Goal: Information Seeking & Learning: Find contact information

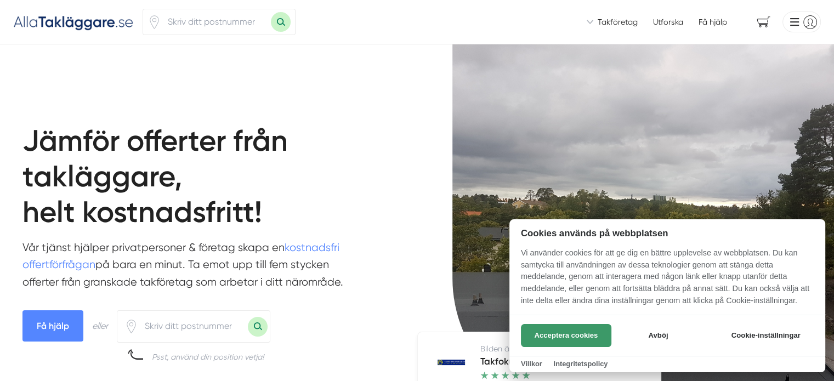
click at [547, 342] on button "Acceptera cookies" at bounding box center [566, 335] width 90 height 23
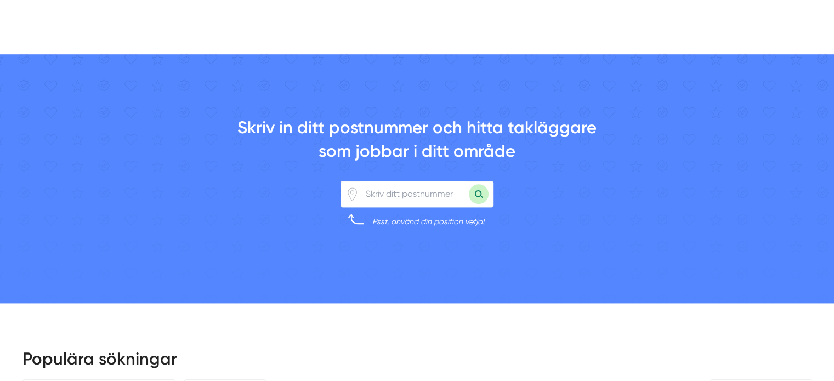
scroll to position [833, 0]
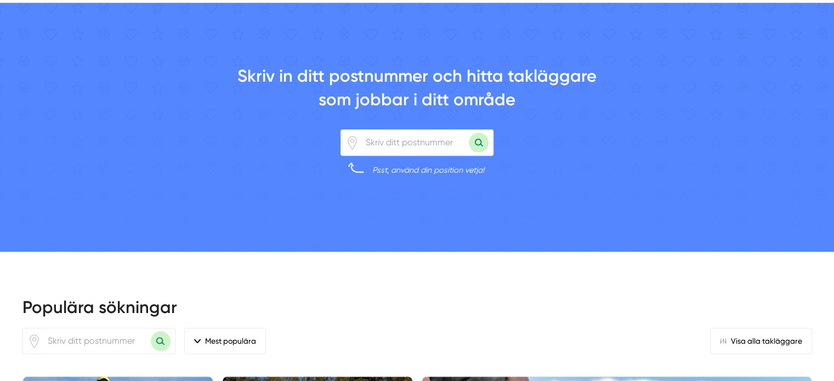
click at [386, 155] on input "number" at bounding box center [414, 142] width 110 height 25
type input "81493"
click at [479, 152] on button "Sök med postnummer" at bounding box center [479, 143] width 20 height 20
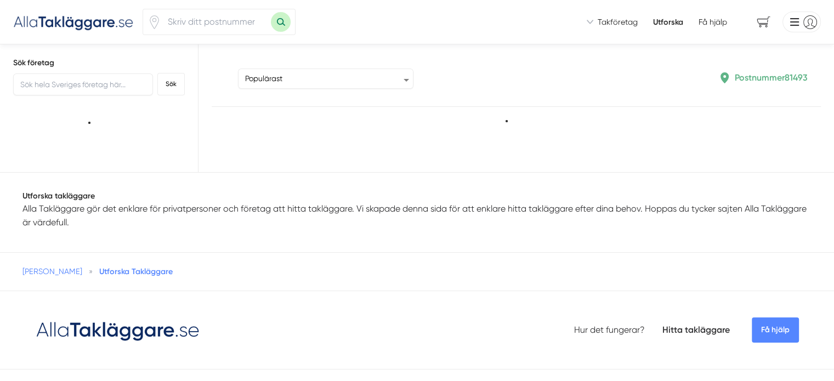
type input "81493"
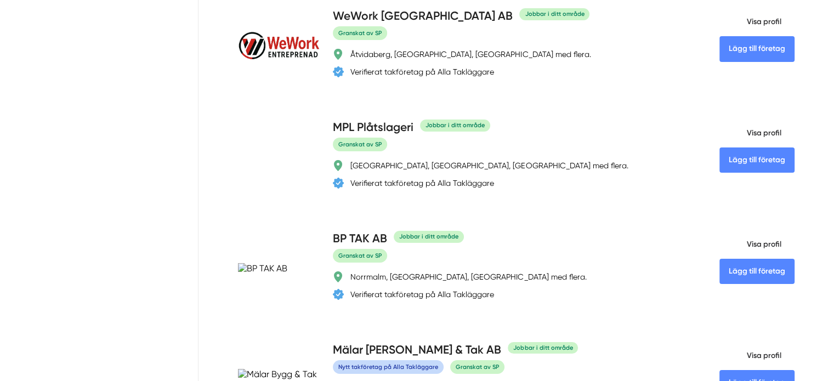
scroll to position [3880, 0]
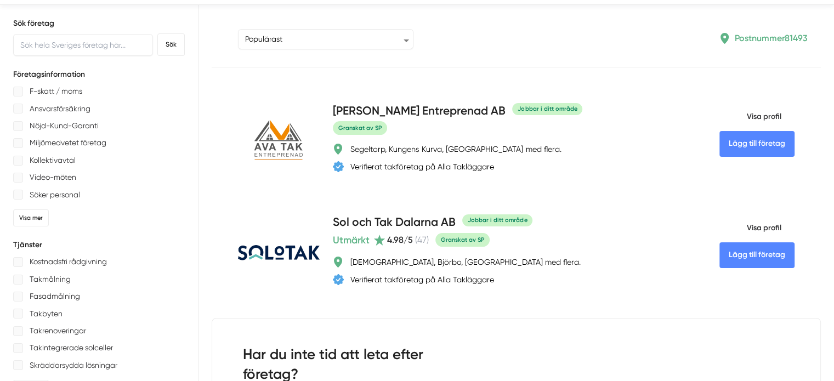
scroll to position [0, 0]
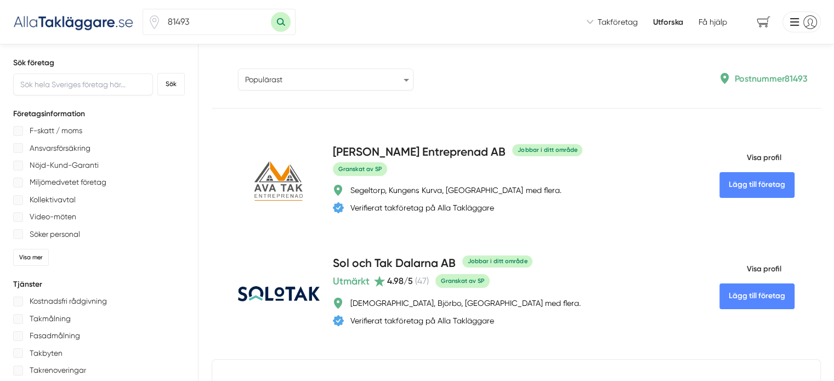
click at [323, 83] on select "Populärast Högst omdöme Flest omdömen Senaste uppdaterade Nyaste företaget på A…" at bounding box center [325, 80] width 175 height 22
select select "highest-reviews"
click at [238, 69] on select "Populärast Högst omdöme Flest omdömen Senaste uppdaterade Nyaste företaget på A…" at bounding box center [325, 80] width 175 height 22
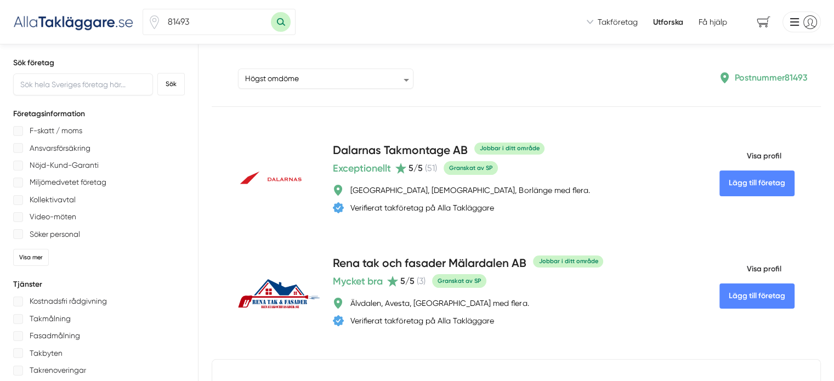
click at [776, 78] on p "Postnummer 81493" at bounding box center [771, 78] width 73 height 14
click at [758, 74] on p "Postnummer 81493" at bounding box center [771, 78] width 73 height 14
click at [64, 87] on input "text" at bounding box center [83, 84] width 140 height 22
click at [39, 90] on input "text" at bounding box center [83, 84] width 140 height 22
click at [36, 82] on input "text" at bounding box center [83, 84] width 140 height 22
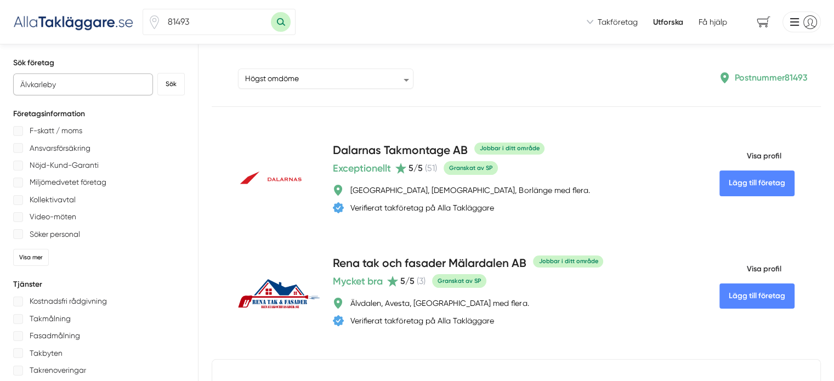
click at [157, 73] on button "Sök" at bounding box center [170, 84] width 27 height 22
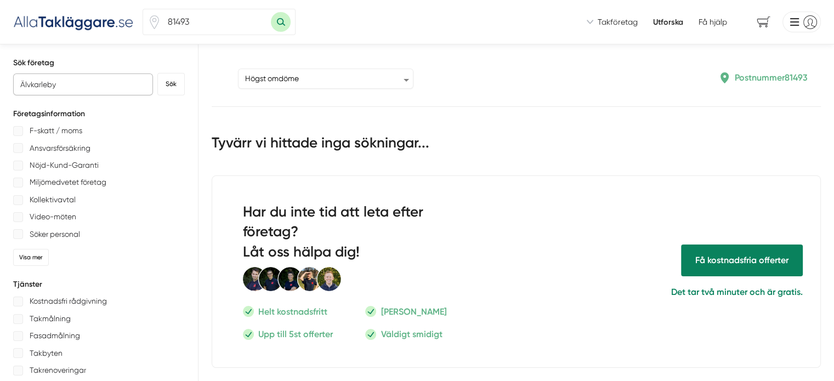
drag, startPoint x: 16, startPoint y: 83, endPoint x: 74, endPoint y: 90, distance: 58.6
click at [74, 90] on input "Älvkarleby" at bounding box center [83, 84] width 140 height 22
type input "Gävle"
click at [157, 73] on button "Sök" at bounding box center [170, 84] width 27 height 22
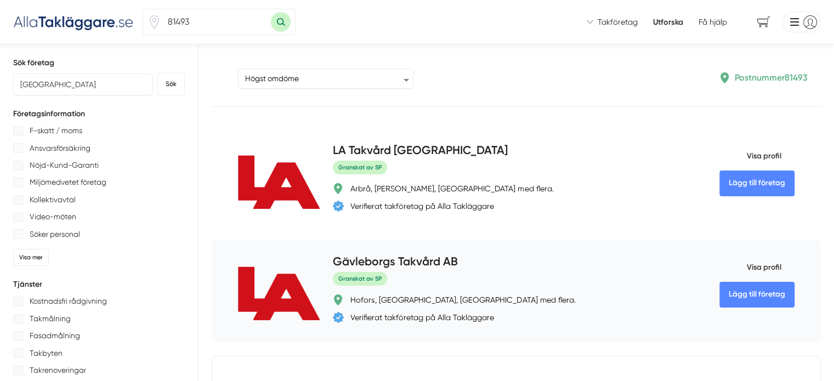
click at [719, 267] on span "Visa profil" at bounding box center [750, 267] width 62 height 29
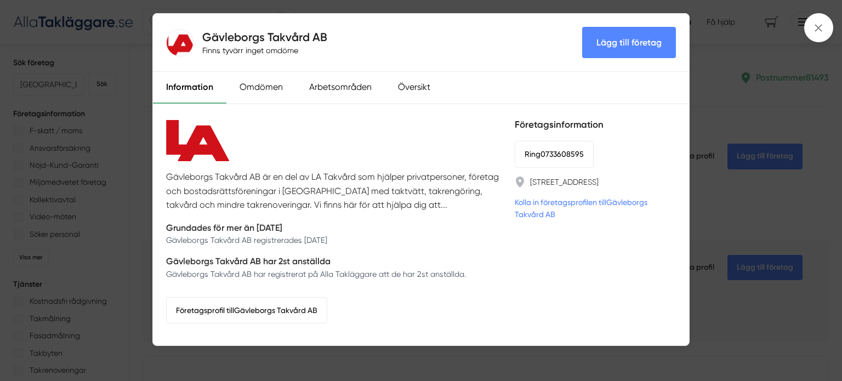
click at [679, 267] on div "Gävleborgs Takvård AB är en del av LA Takvård som hjälper privatpersoner, föret…" at bounding box center [421, 224] width 536 height 241
click at [819, 24] on icon at bounding box center [818, 28] width 12 height 12
